Goal: Transaction & Acquisition: Purchase product/service

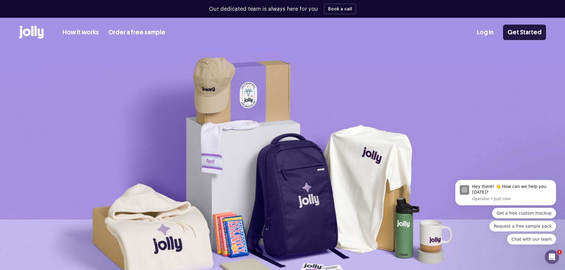
click at [534, 35] on link "Get Started" at bounding box center [524, 32] width 43 height 15
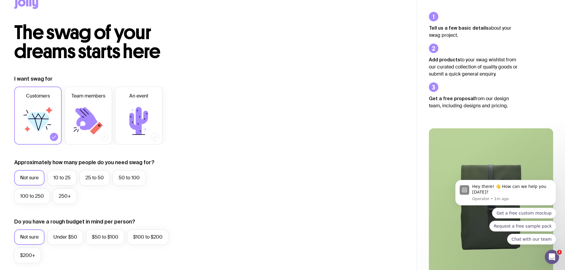
scroll to position [30, 0]
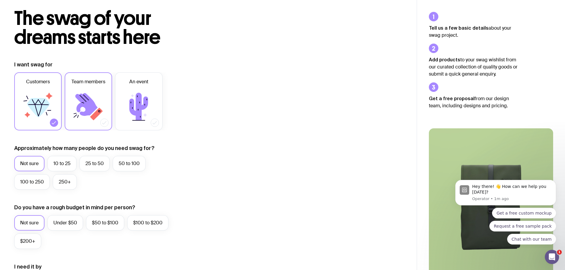
click at [89, 106] on icon at bounding box center [86, 104] width 22 height 23
click at [0, 0] on input "Team members" at bounding box center [0, 0] width 0 height 0
click at [47, 107] on icon at bounding box center [38, 107] width 23 height 19
click at [0, 0] on input "Customers" at bounding box center [0, 0] width 0 height 0
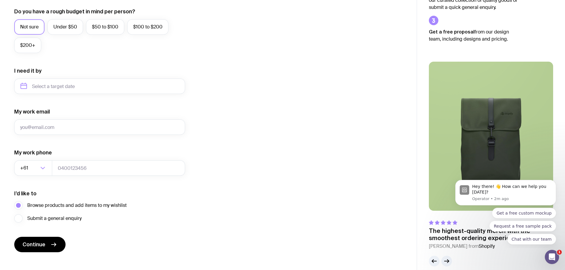
scroll to position [234, 0]
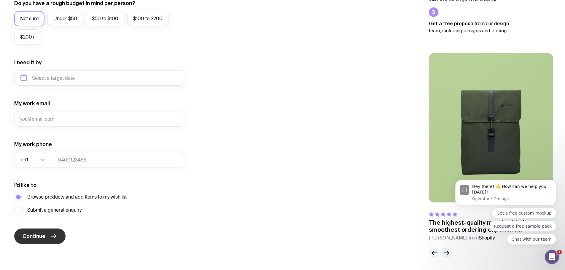
click at [44, 235] on span "Continue" at bounding box center [34, 236] width 23 height 7
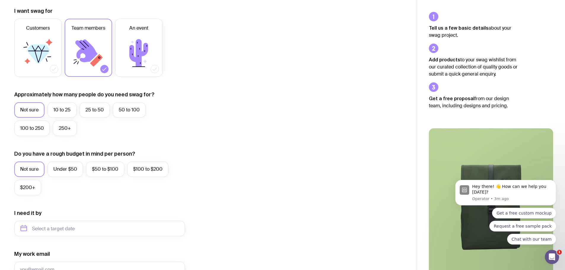
scroll to position [119, 0]
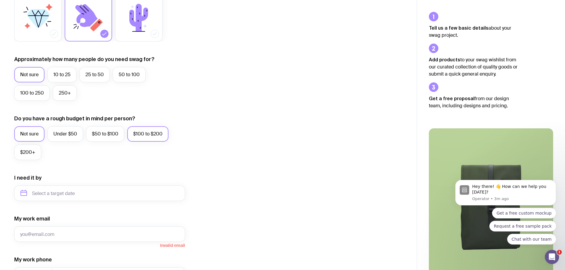
click at [142, 137] on label "$100 to $200" at bounding box center [147, 133] width 41 height 15
click at [0, 0] on input "$100 to $200" at bounding box center [0, 0] width 0 height 0
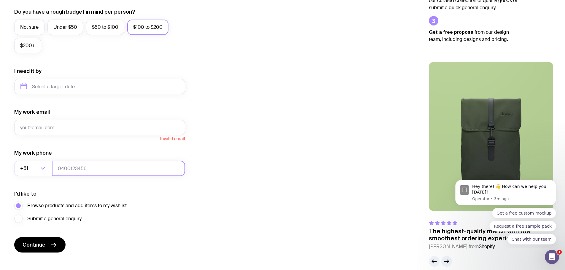
scroll to position [234, 0]
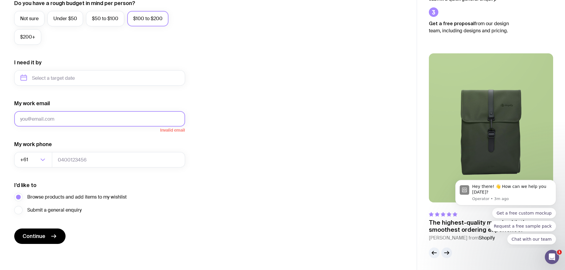
click at [69, 118] on input "My work email" at bounding box center [99, 118] width 171 height 15
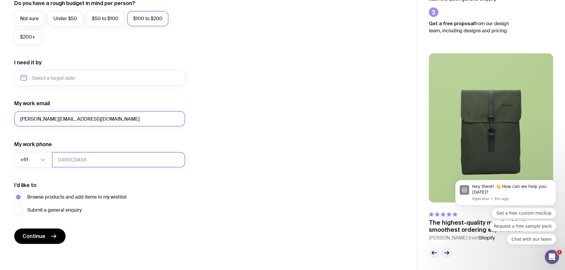
type input "[PERSON_NAME][EMAIL_ADDRESS][DOMAIN_NAME]"
click at [81, 160] on input "tel" at bounding box center [118, 159] width 133 height 15
click at [40, 158] on icon "Search for option" at bounding box center [42, 159] width 7 height 7
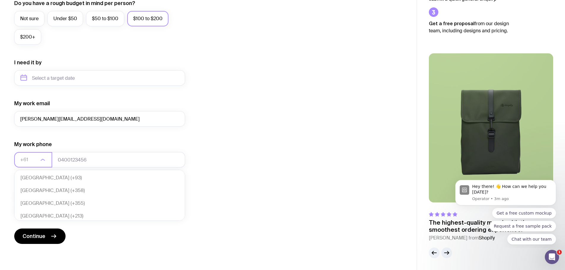
scroll to position [129, 0]
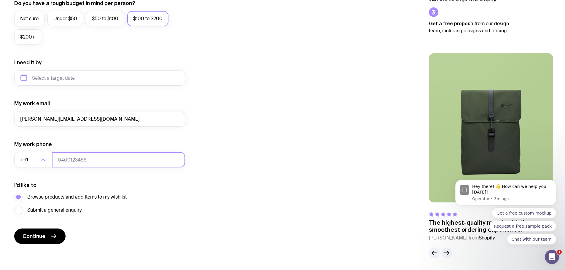
click at [66, 157] on input "tel" at bounding box center [118, 159] width 133 height 15
type input "0400011199"
click at [77, 169] on form "I want swag for Customers Team members An event Approximately how many people d…" at bounding box center [99, 51] width 171 height 388
click at [45, 237] on button "Continue" at bounding box center [39, 236] width 51 height 15
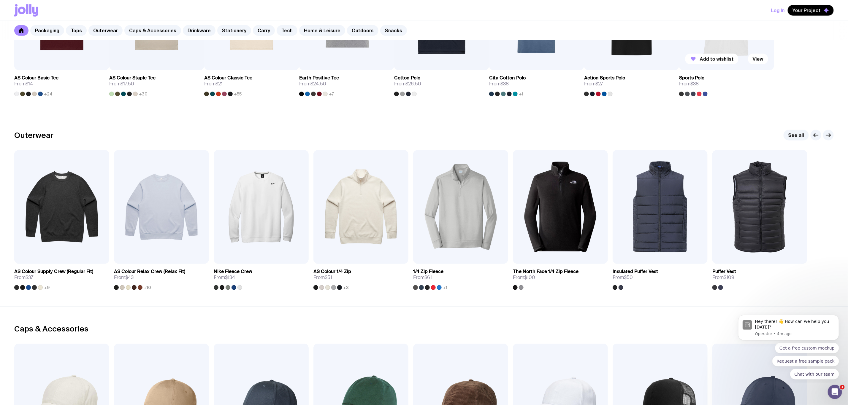
scroll to position [490, 0]
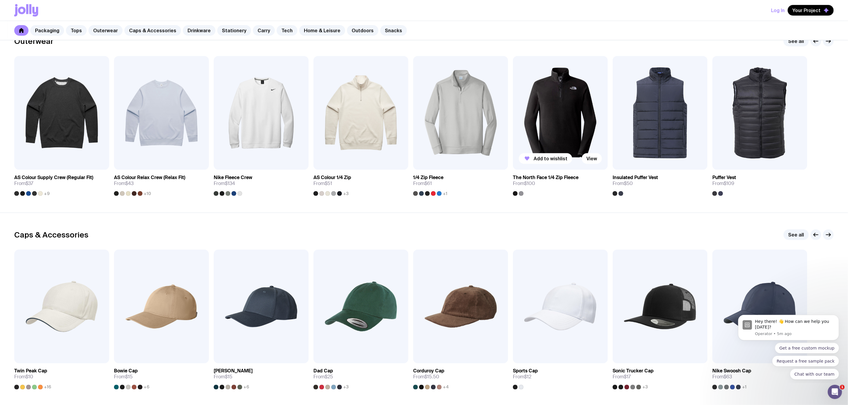
click at [565, 139] on img at bounding box center [560, 113] width 95 height 114
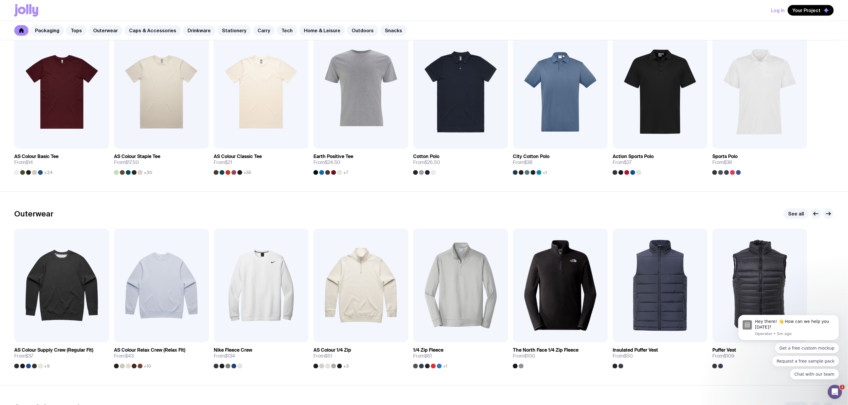
scroll to position [413, 0]
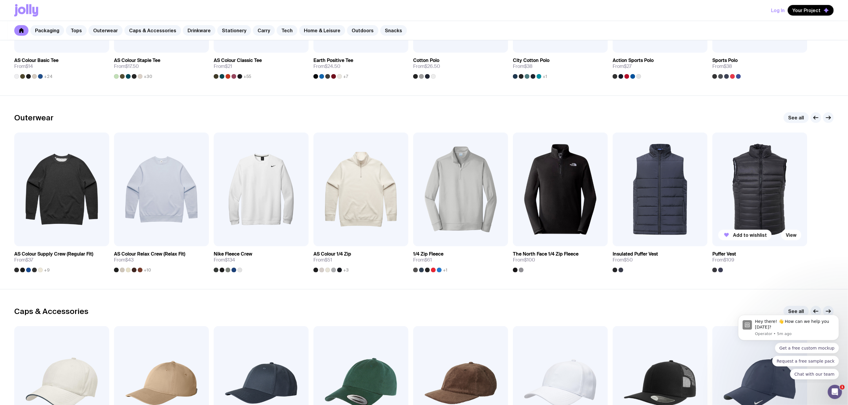
click at [565, 187] on img at bounding box center [759, 190] width 95 height 114
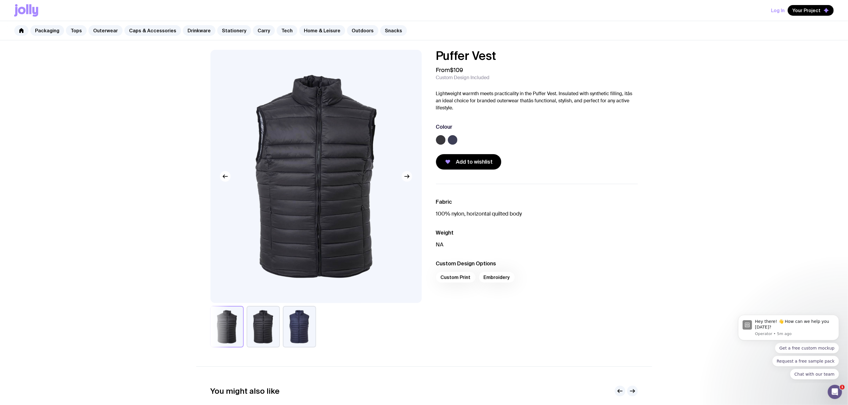
click at [410, 176] on icon "button" at bounding box center [406, 176] width 7 height 7
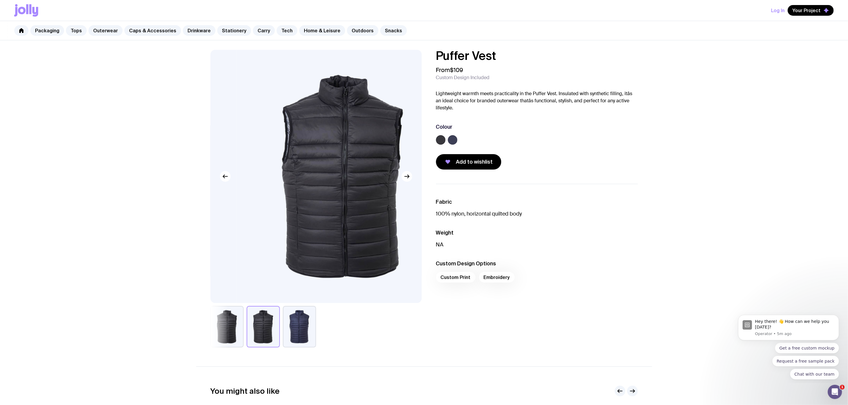
click at [413, 177] on img at bounding box center [342, 176] width 211 height 253
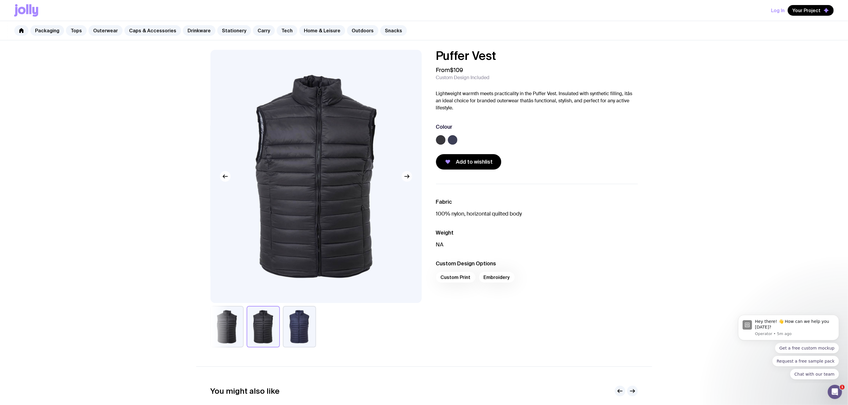
click at [409, 175] on icon "button" at bounding box center [406, 176] width 7 height 7
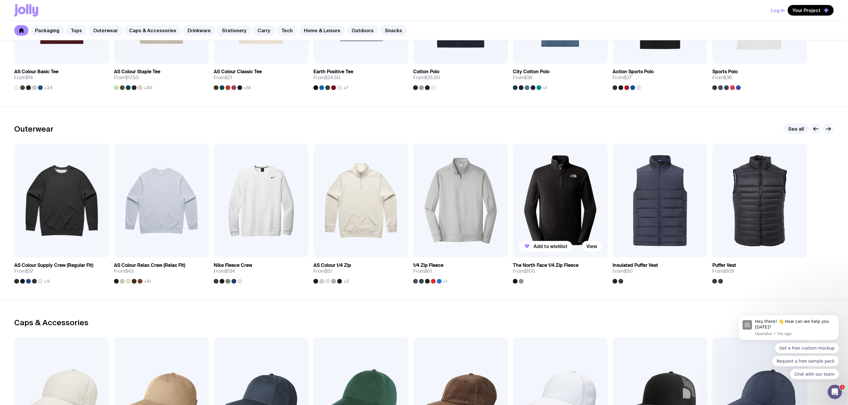
scroll to position [401, 0]
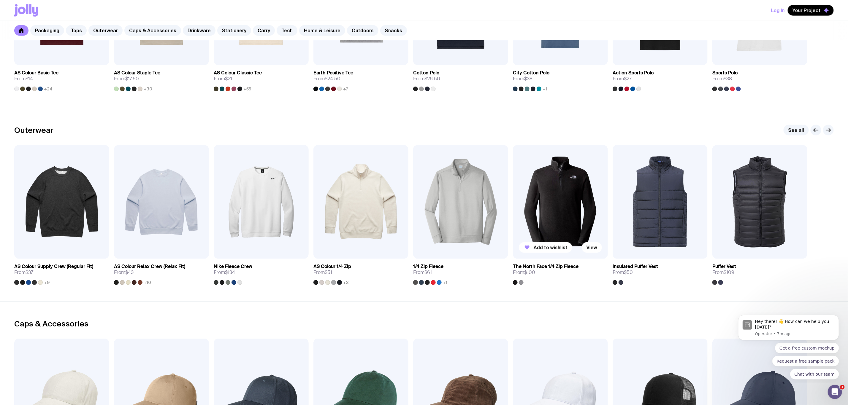
click at [564, 218] on img at bounding box center [560, 202] width 95 height 114
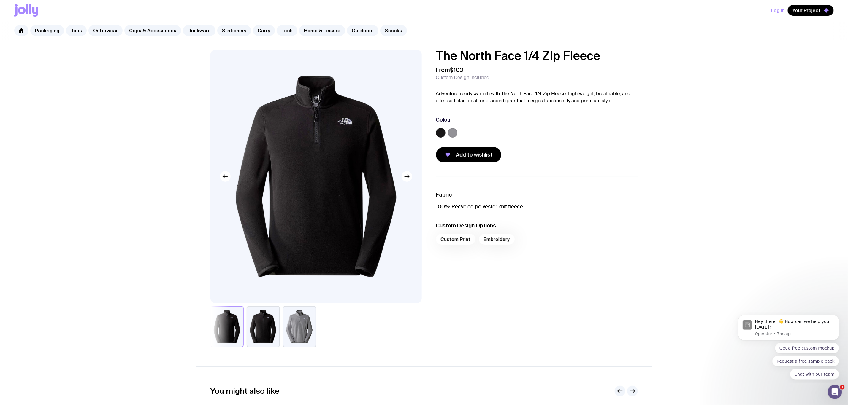
click at [304, 270] on button "button" at bounding box center [299, 327] width 33 height 42
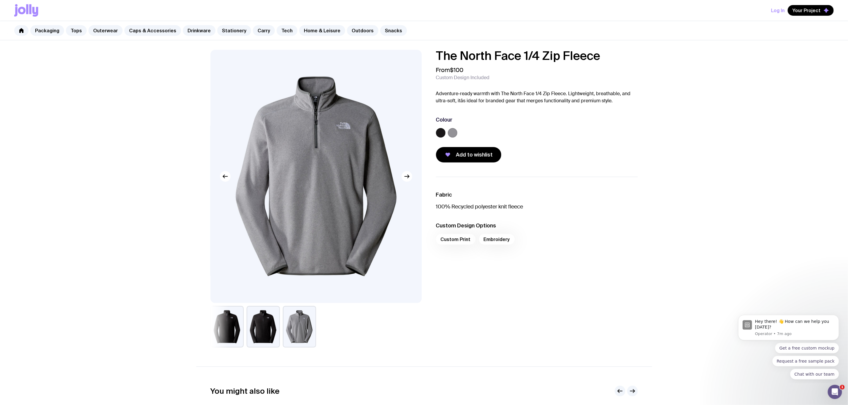
click at [273, 270] on button "button" at bounding box center [263, 327] width 33 height 42
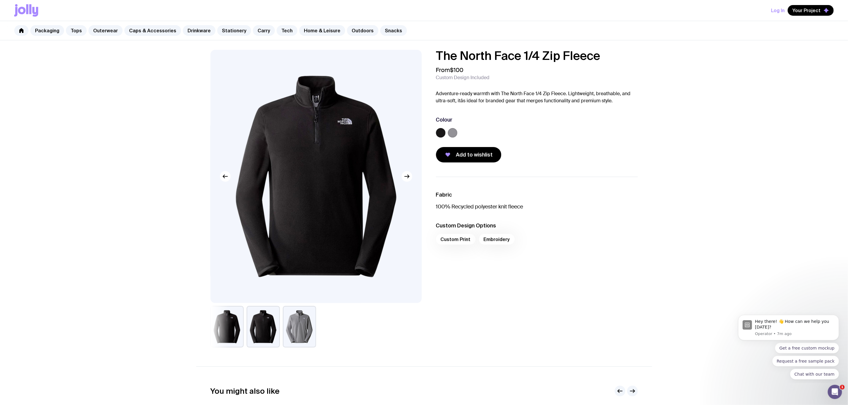
click at [294, 270] on button "button" at bounding box center [299, 327] width 33 height 42
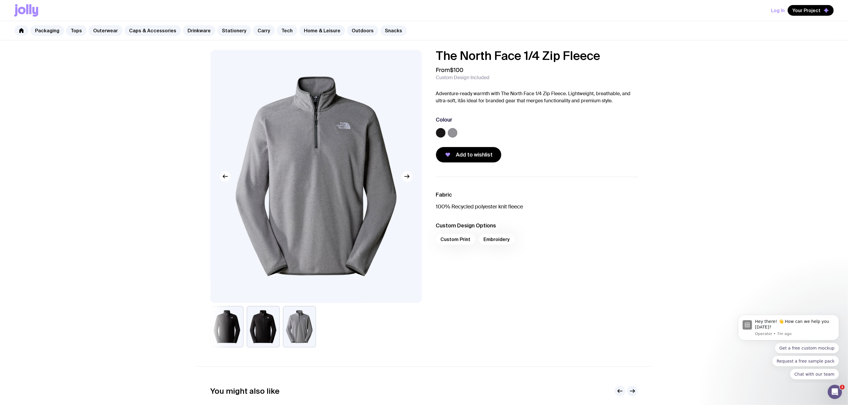
click at [227, 270] on button "button" at bounding box center [226, 327] width 33 height 42
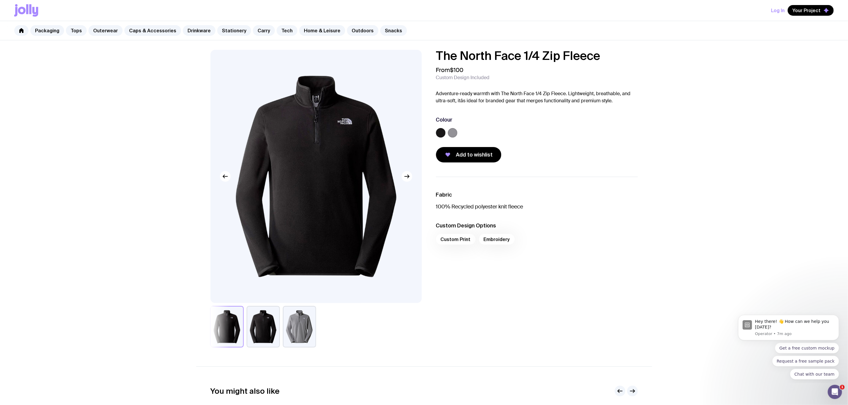
click at [274, 270] on button "button" at bounding box center [263, 327] width 33 height 42
click at [223, 270] on button "button" at bounding box center [226, 327] width 33 height 42
click at [290, 270] on button "button" at bounding box center [299, 327] width 33 height 42
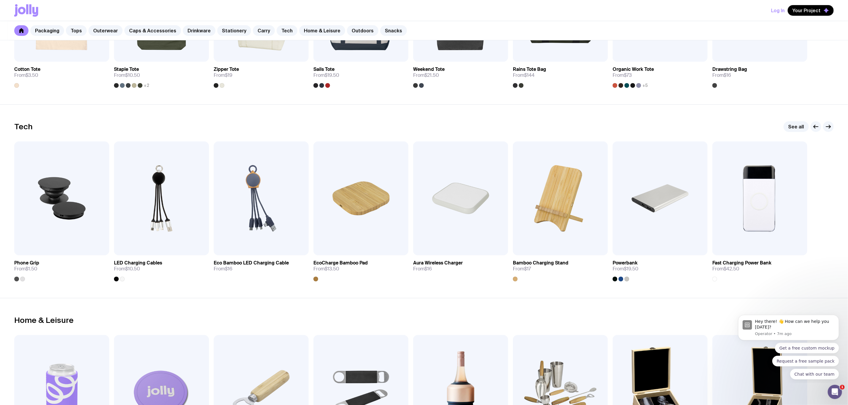
scroll to position [1202, 0]
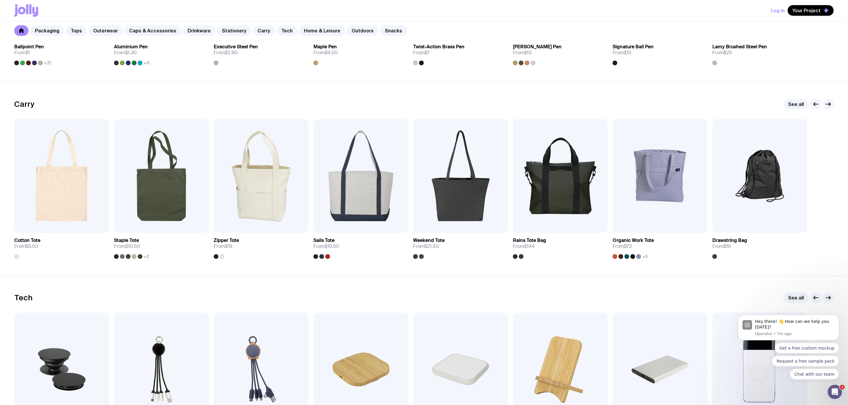
click at [260, 84] on section "Carry See all Add to wishlist View Cotton Tote From $3.50 Add to wishlist View …" at bounding box center [424, 179] width 848 height 194
click at [76, 29] on link "Tops" at bounding box center [76, 30] width 21 height 11
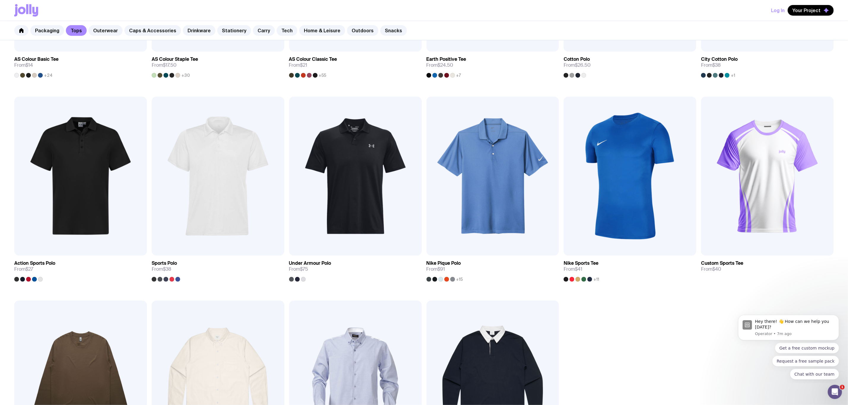
scroll to position [88, 0]
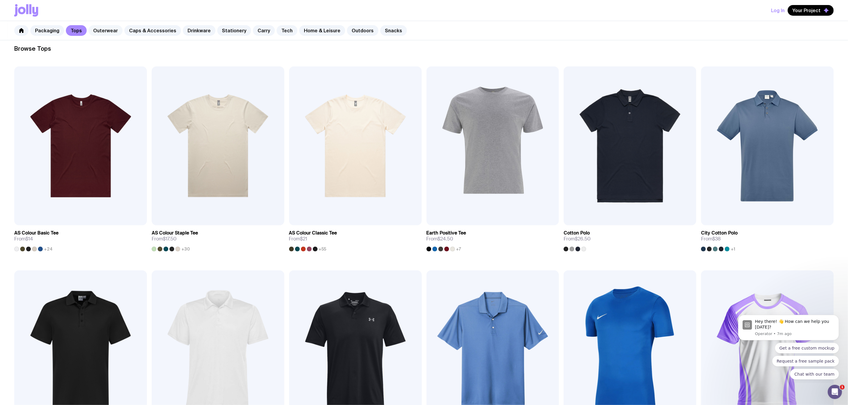
click at [106, 27] on link "Outerwear" at bounding box center [105, 30] width 34 height 11
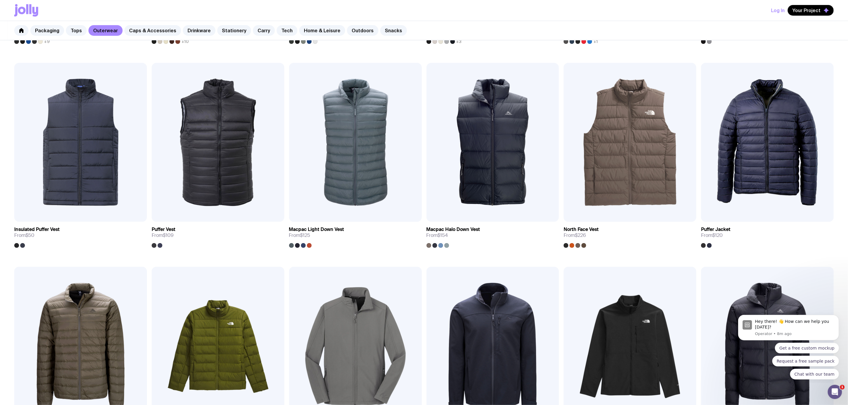
scroll to position [312, 0]
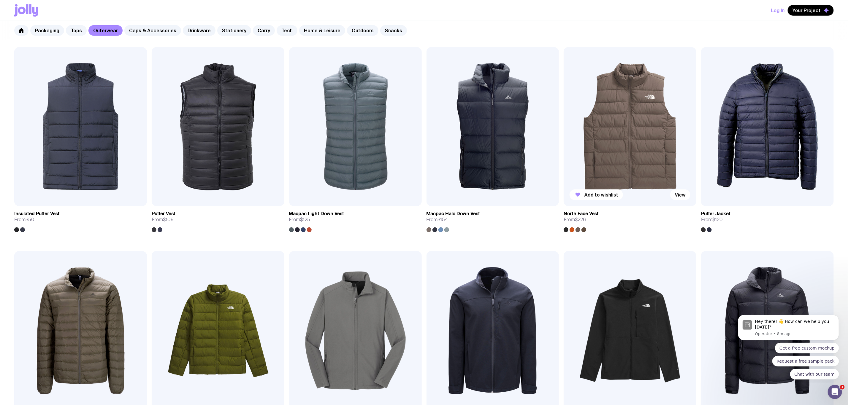
click at [565, 158] on img at bounding box center [630, 126] width 133 height 159
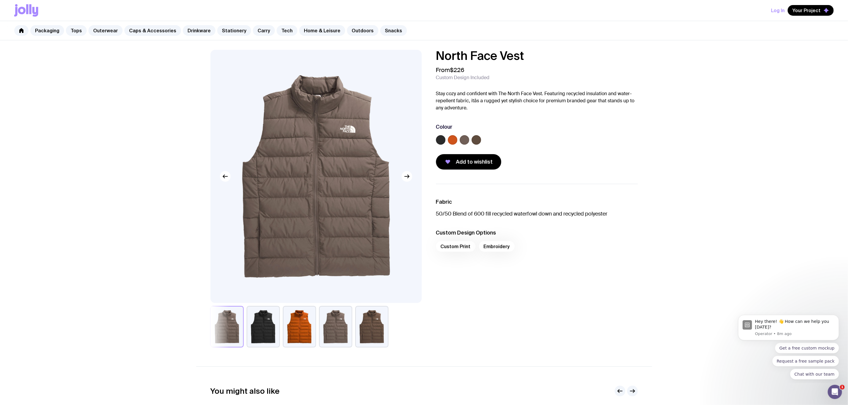
click at [273, 270] on button "button" at bounding box center [263, 327] width 33 height 42
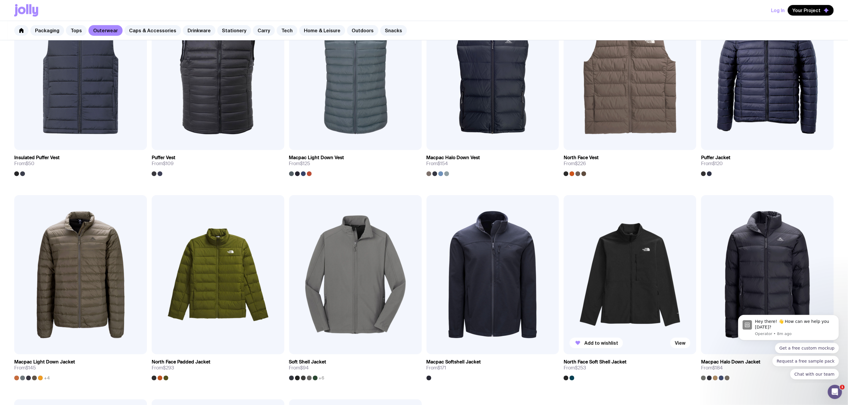
scroll to position [324, 0]
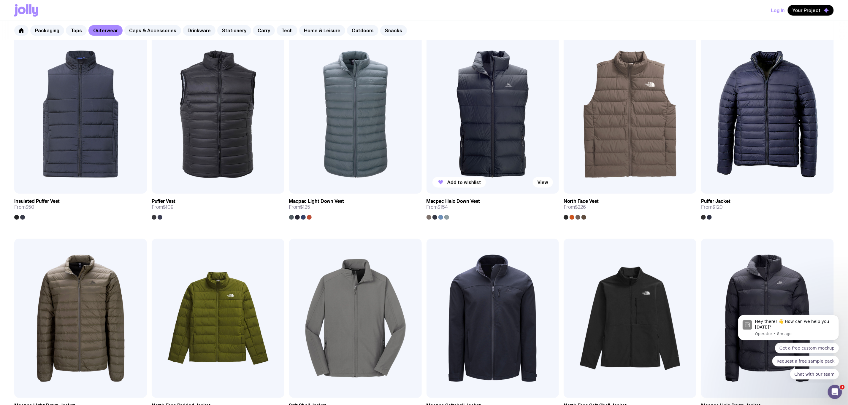
click at [507, 126] on img at bounding box center [492, 114] width 133 height 159
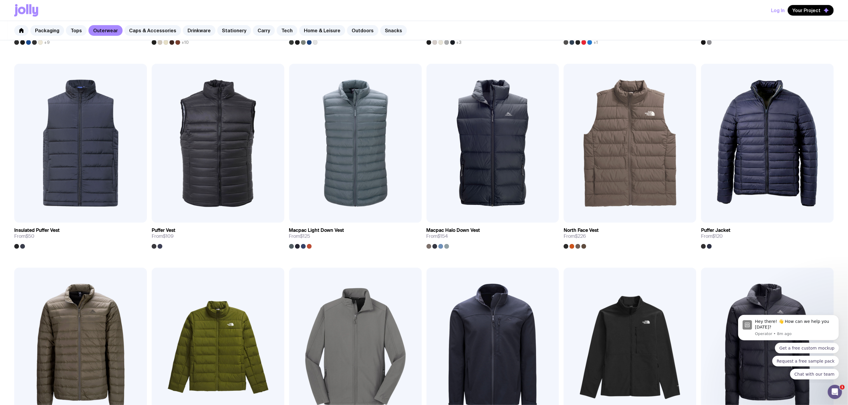
scroll to position [280, 0]
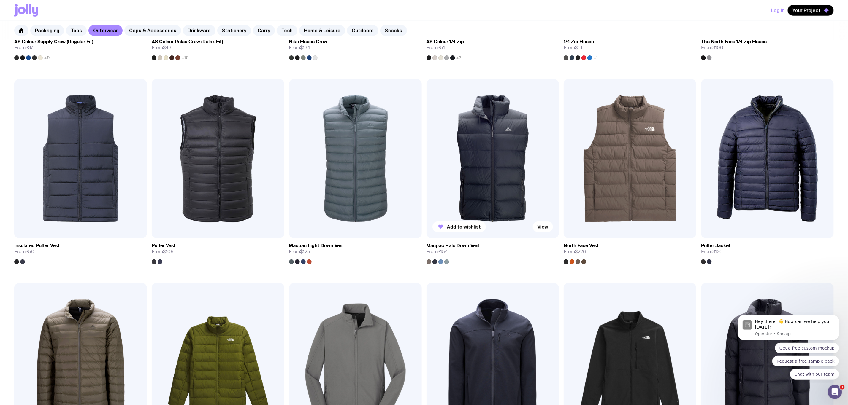
click at [486, 180] on img at bounding box center [492, 158] width 133 height 159
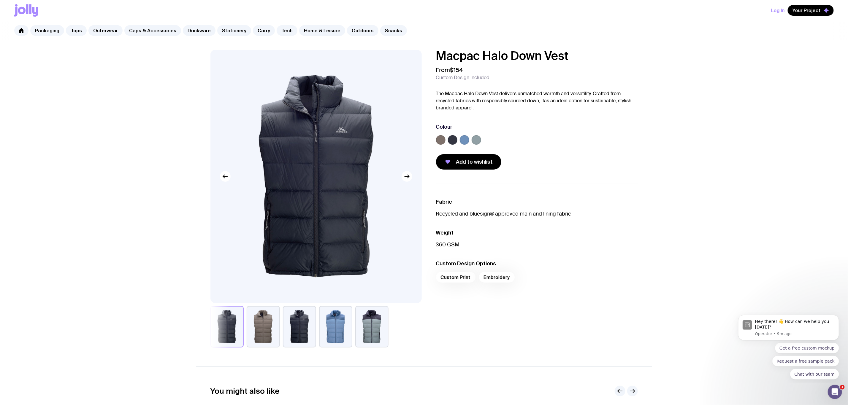
click at [371, 270] on button "button" at bounding box center [371, 327] width 33 height 42
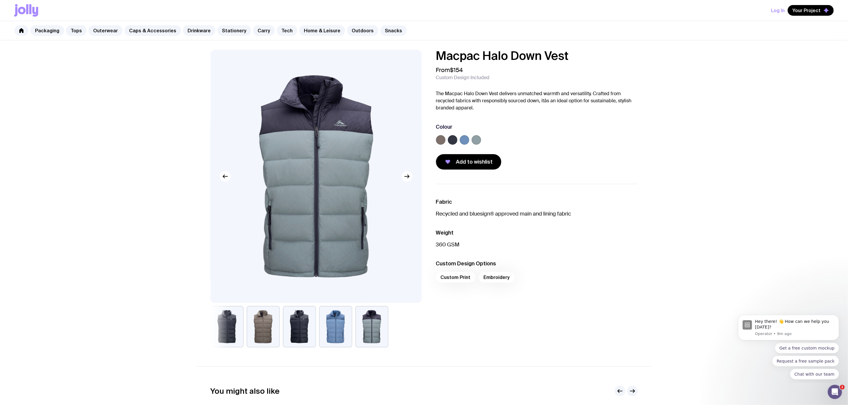
click at [346, 270] on button "button" at bounding box center [335, 327] width 33 height 42
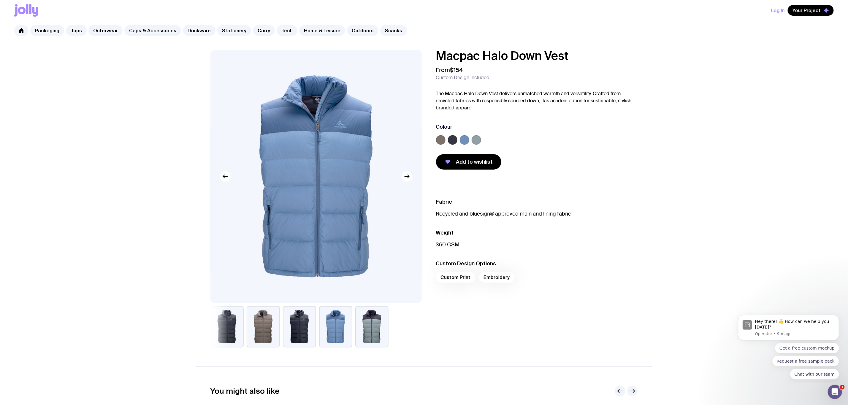
click at [288, 270] on button "button" at bounding box center [299, 327] width 33 height 42
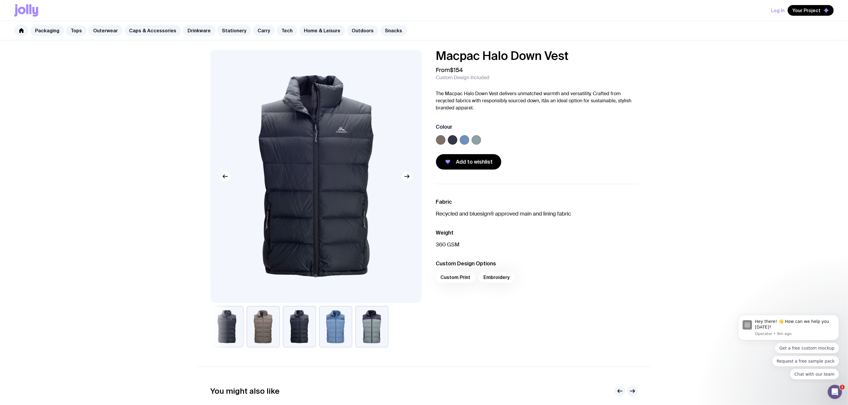
click at [266, 270] on button "button" at bounding box center [263, 327] width 33 height 42
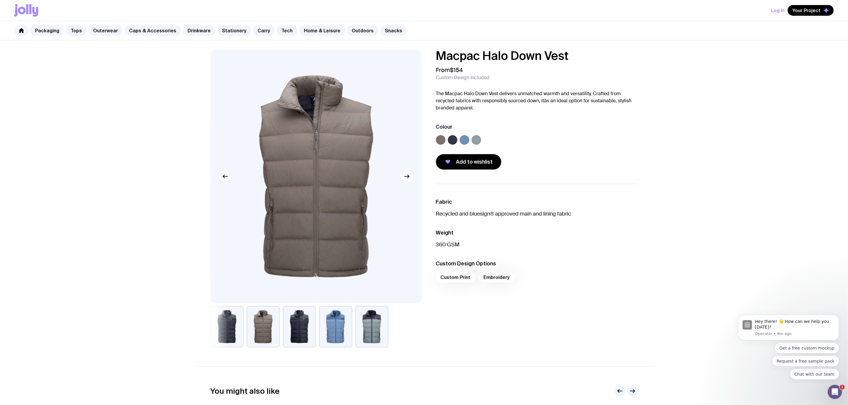
click at [227, 270] on button "button" at bounding box center [226, 327] width 33 height 42
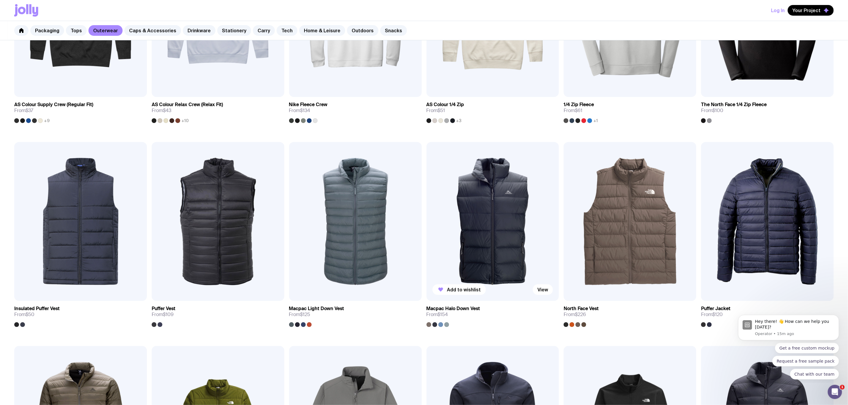
scroll to position [203, 0]
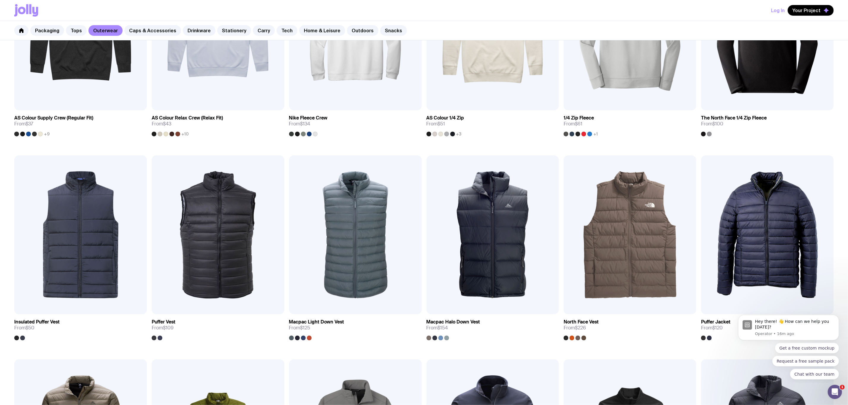
click at [383, 24] on div "Packaging Tops Outerwear Caps & Accessories Drinkware Stationery Carry Tech Hom…" at bounding box center [424, 30] width 848 height 19
click at [380, 29] on link "Snacks" at bounding box center [393, 30] width 27 height 11
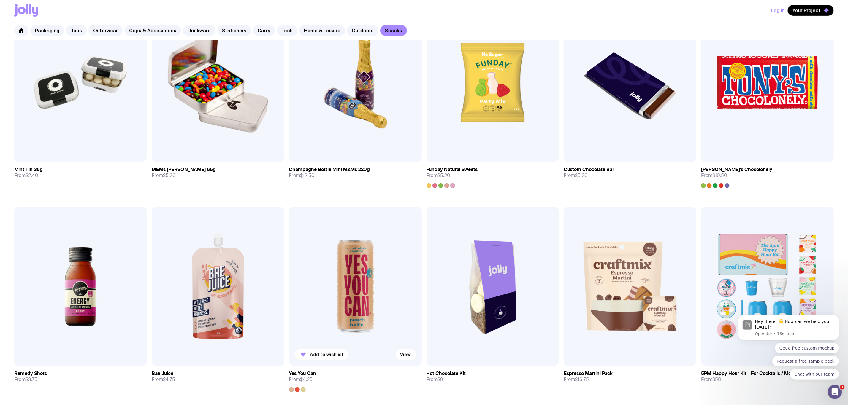
scroll to position [151, 0]
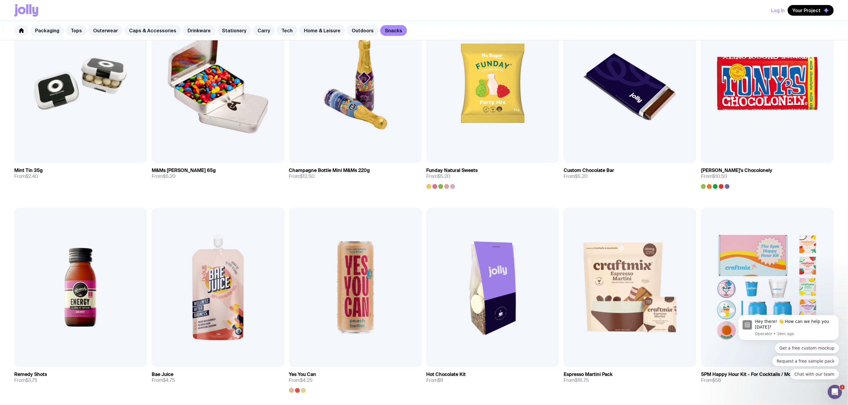
click at [45, 28] on link "Packaging" at bounding box center [47, 30] width 34 height 11
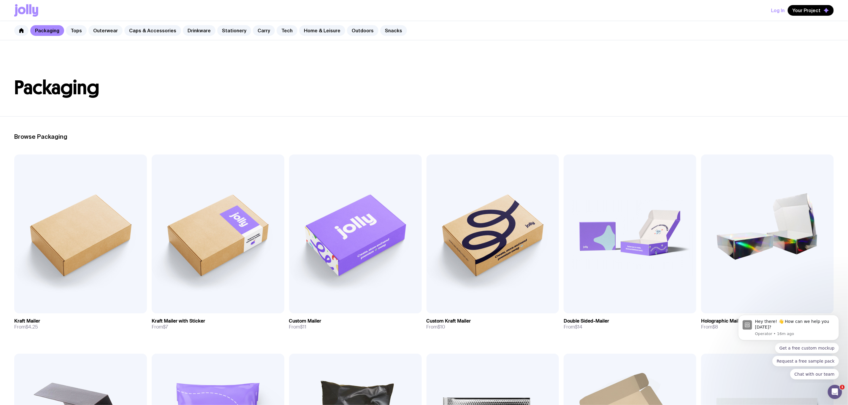
click at [111, 29] on link "Outerwear" at bounding box center [105, 30] width 34 height 11
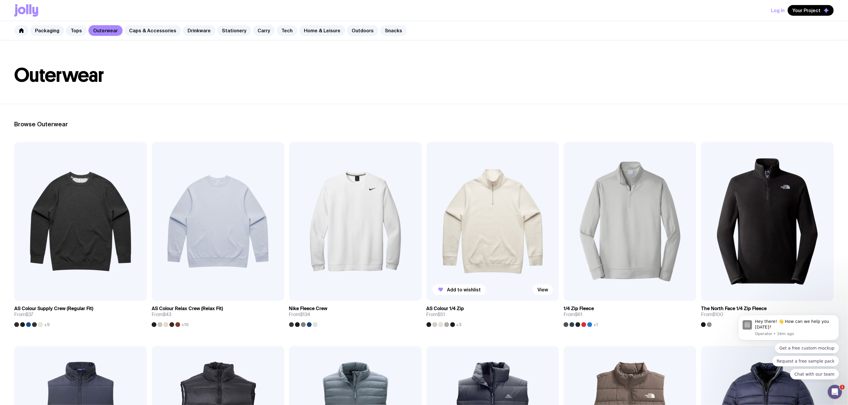
scroll to position [178, 0]
